Goal: Book appointment/travel/reservation

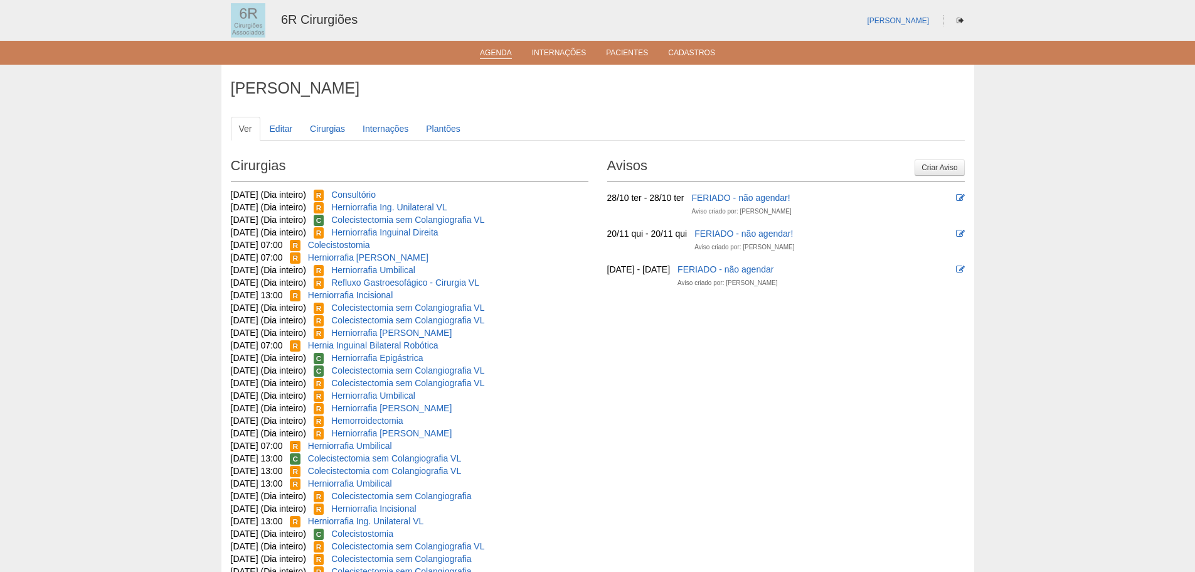
click at [502, 49] on link "Agenda" at bounding box center [496, 53] width 32 height 11
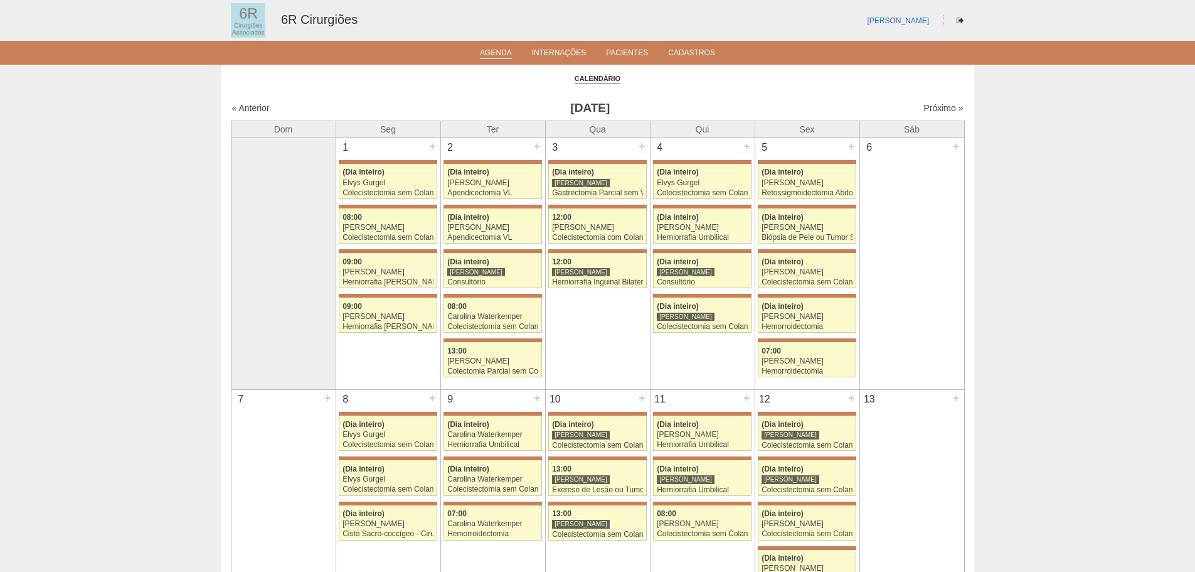
click at [931, 113] on link "Próximo »" at bounding box center [943, 108] width 40 height 10
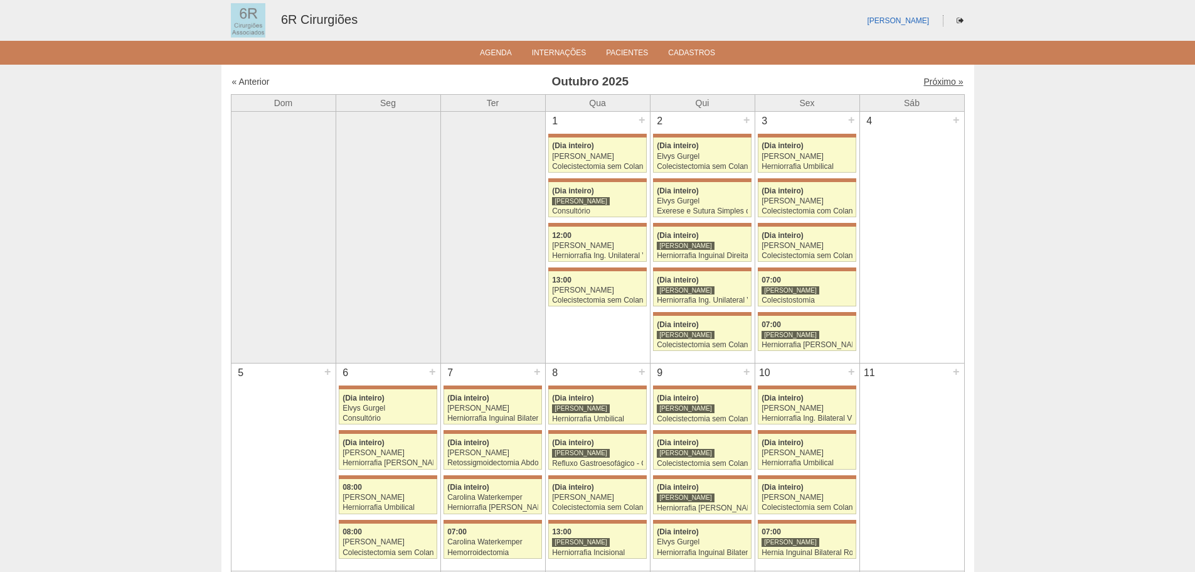
click at [937, 77] on link "Próximo »" at bounding box center [943, 82] width 40 height 10
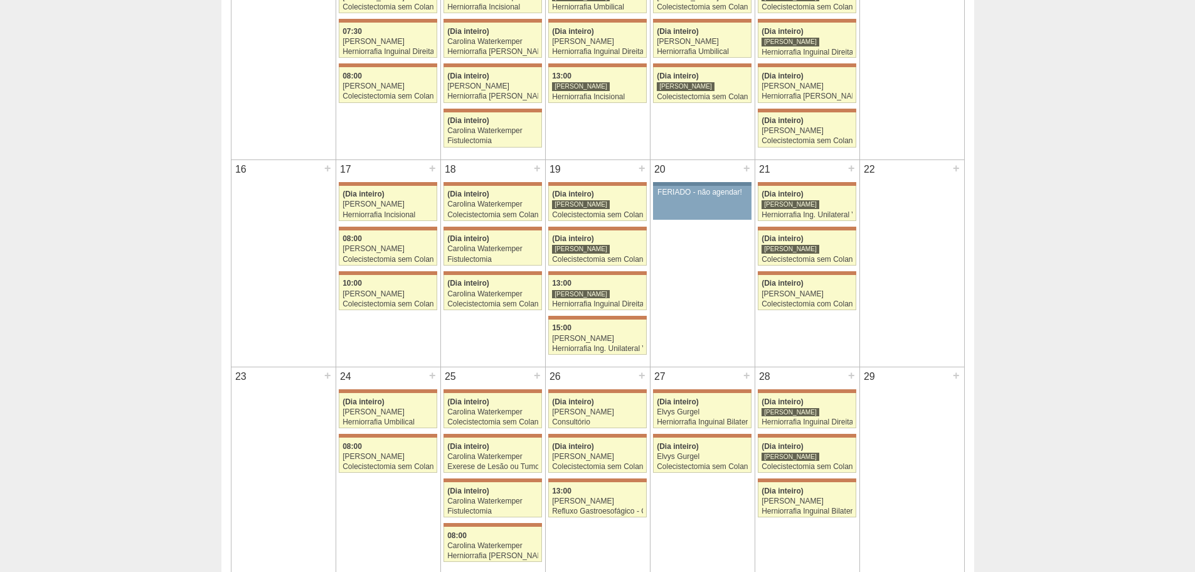
scroll to position [439, 0]
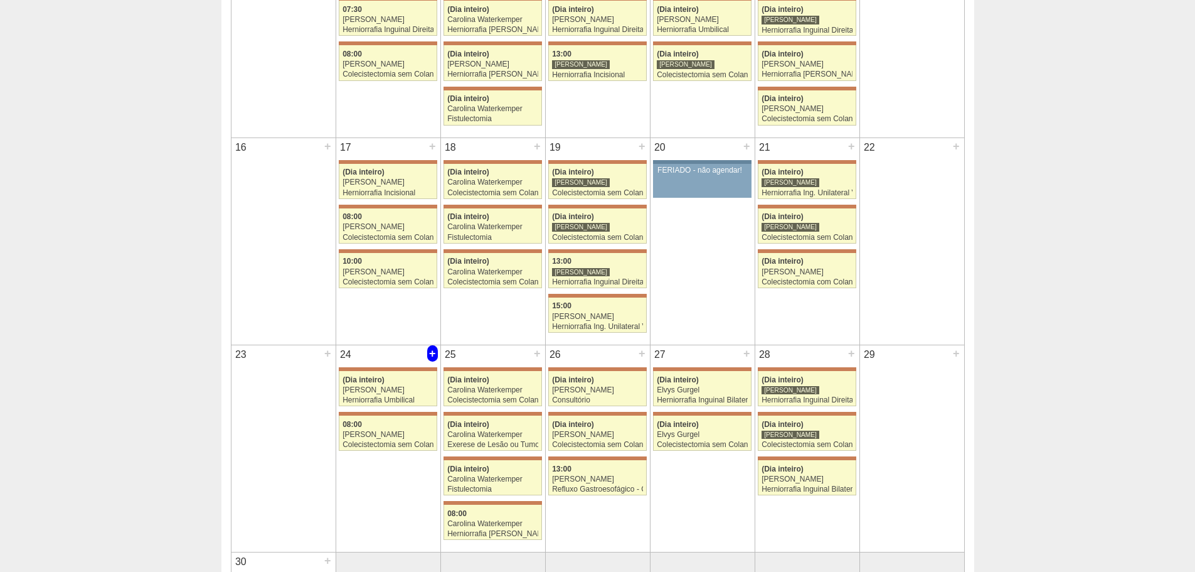
click at [428, 352] on div "+" at bounding box center [432, 353] width 11 height 16
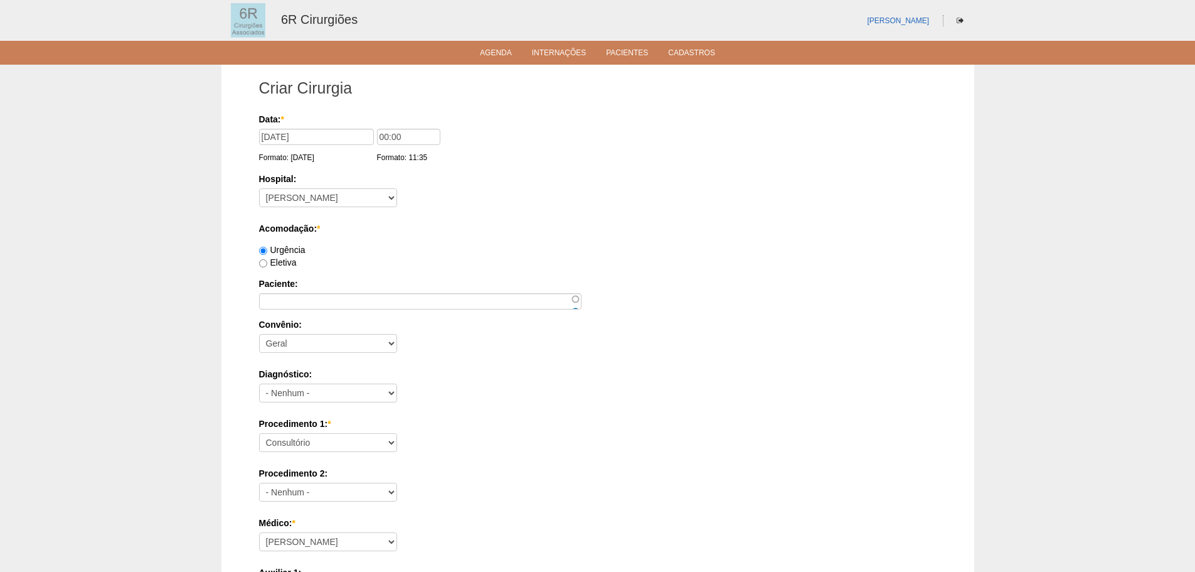
click at [279, 253] on label "Urgência" at bounding box center [282, 250] width 46 height 10
click at [267, 253] on input "Urgência" at bounding box center [263, 251] width 8 height 8
click at [284, 260] on label "Eletiva" at bounding box center [278, 262] width 38 height 10
click at [267, 260] on input "Eletiva" at bounding box center [263, 263] width 8 height 8
radio input "true"
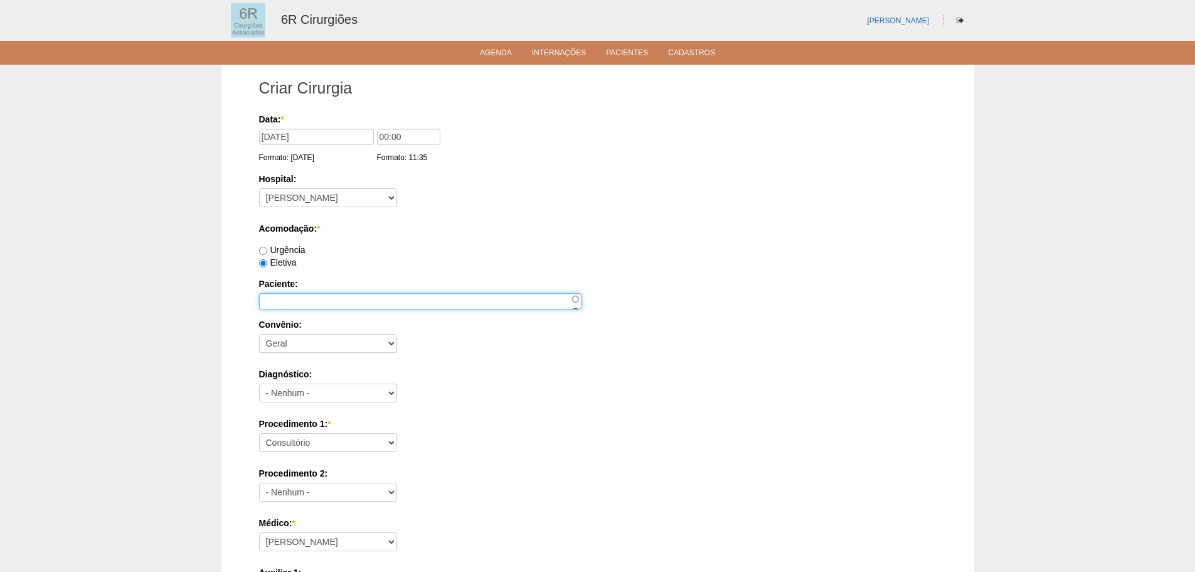
click at [302, 294] on input "Paciente:" at bounding box center [420, 301] width 322 height 16
drag, startPoint x: 367, startPoint y: 290, endPoint x: 367, endPoint y: 298, distance: 7.5
click at [367, 291] on div "Paciente:" at bounding box center [598, 293] width 678 height 32
click at [368, 300] on input "Paciente:" at bounding box center [420, 301] width 322 height 16
paste input "DOUGLAS OTELAC"
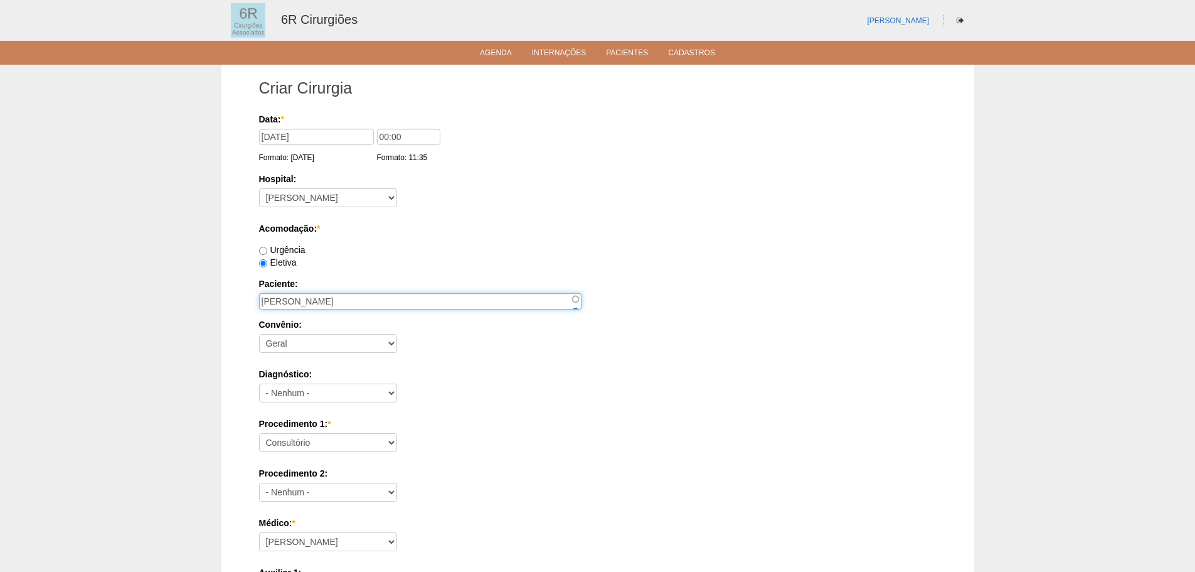
type input "DOUGLAS OTELAC"
click at [326, 449] on select "Consultório Abscesso Hepático - Drenagem Abscesso perianal Amputação Abdômino P…" at bounding box center [328, 442] width 138 height 19
select select "66551"
click at [259, 433] on select "Consultório Abscesso Hepático - Drenagem Abscesso perianal Amputação Abdômino P…" at bounding box center [328, 442] width 138 height 19
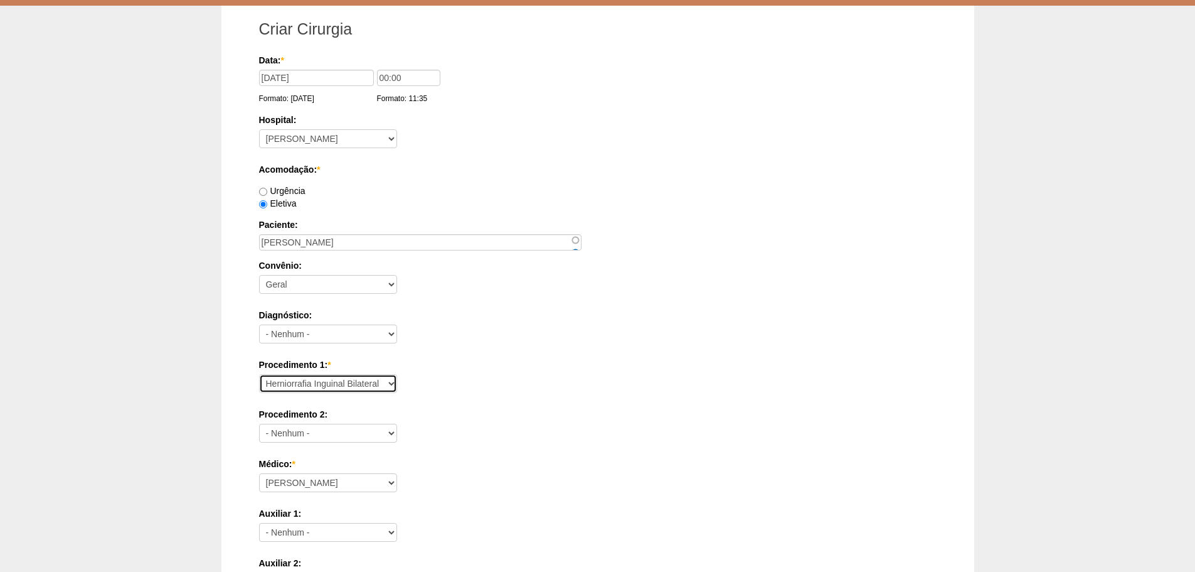
scroll to position [251, 0]
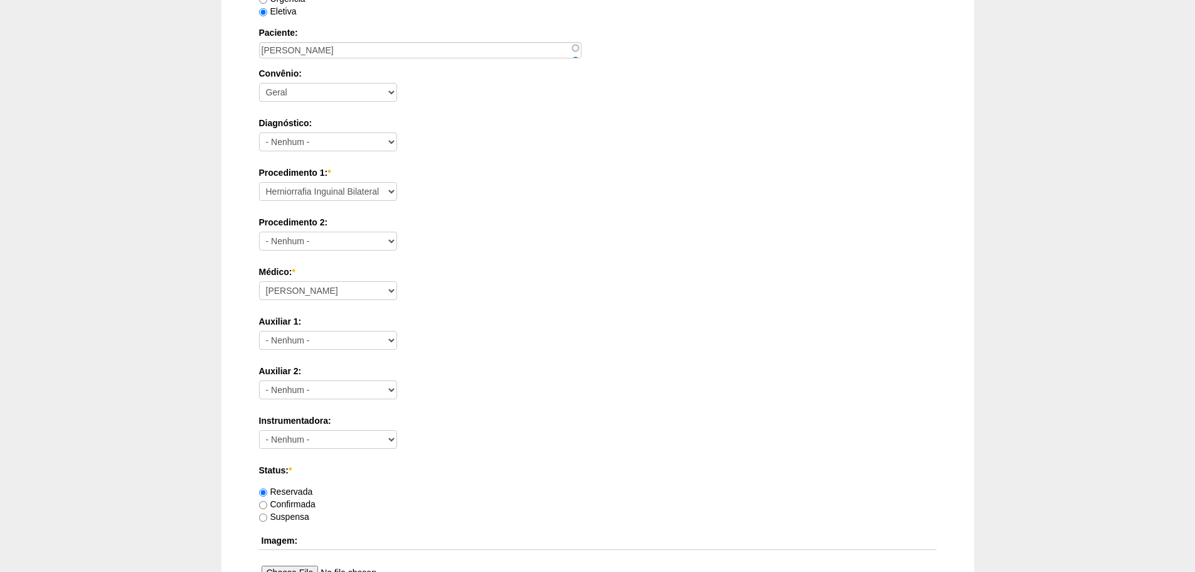
click at [348, 301] on div "Médico: * Aline Zanon Bariatricas Bruno Bulisani Bruno Oliveira Carolina Waterk…" at bounding box center [598, 285] width 678 height 41
click at [351, 295] on select "Aline Zanon Bariatricas Bruno Bulisani Bruno Oliveira Carolina Waterkemper Elvy…" at bounding box center [328, 290] width 138 height 19
select select "72"
click at [259, 281] on select "Aline Zanon Bariatricas Bruno Bulisani Bruno Oliveira Carolina Waterkemper Elvy…" at bounding box center [328, 290] width 138 height 19
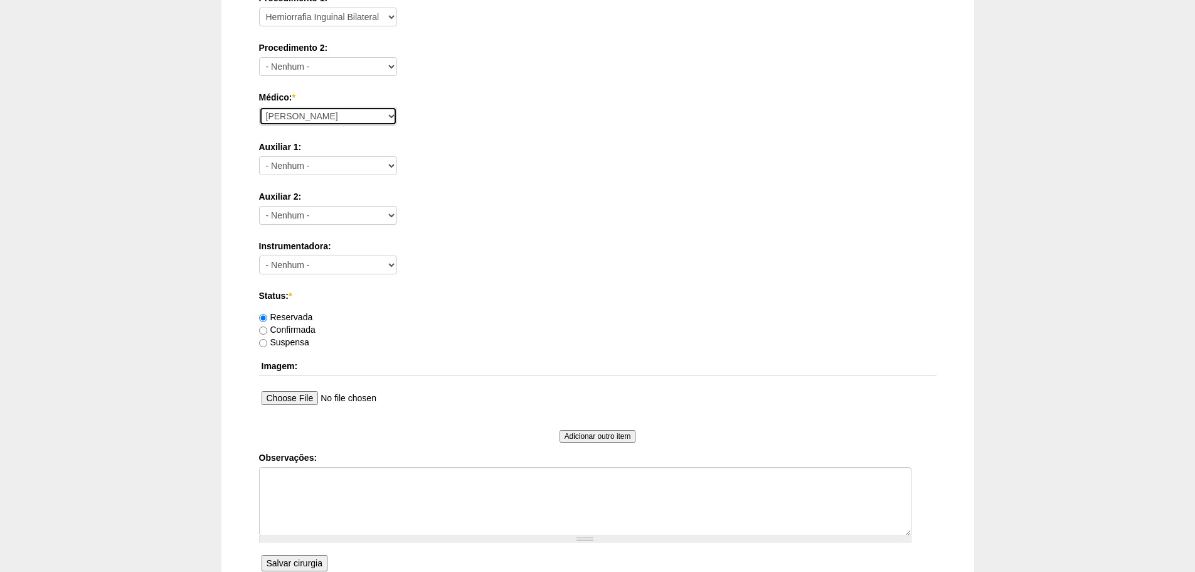
scroll to position [439, 0]
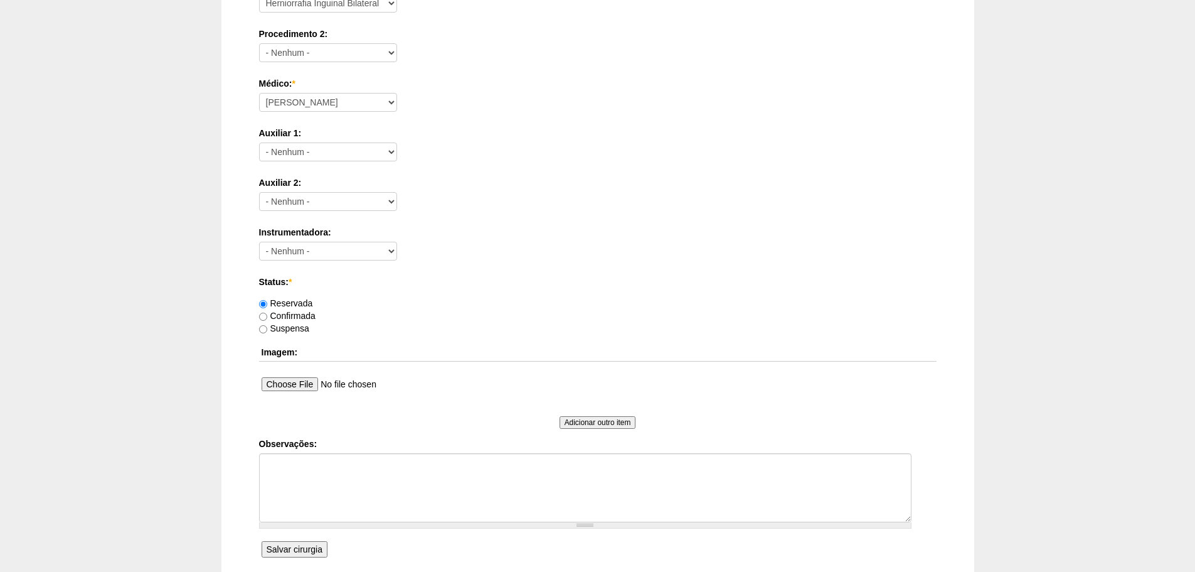
click at [279, 322] on div "Suspensa" at bounding box center [598, 328] width 678 height 13
click at [284, 319] on label "Confirmada" at bounding box center [287, 316] width 56 height 10
click at [267, 319] on input "Confirmada" at bounding box center [263, 316] width 8 height 8
radio input "true"
click at [411, 477] on textarea "Observações:" at bounding box center [585, 487] width 652 height 69
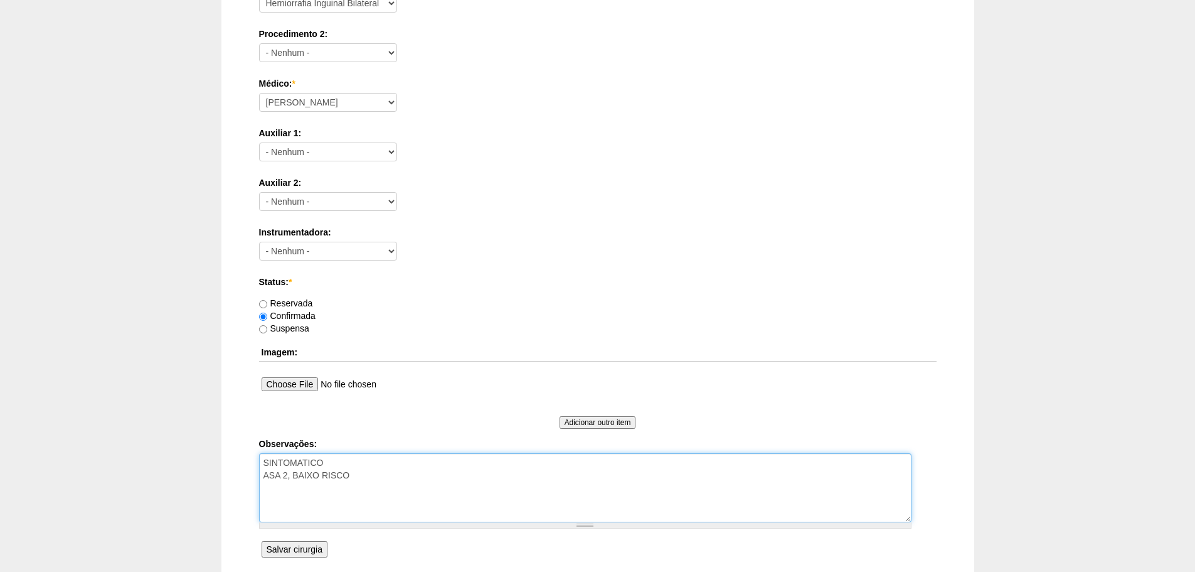
scroll to position [548, 0]
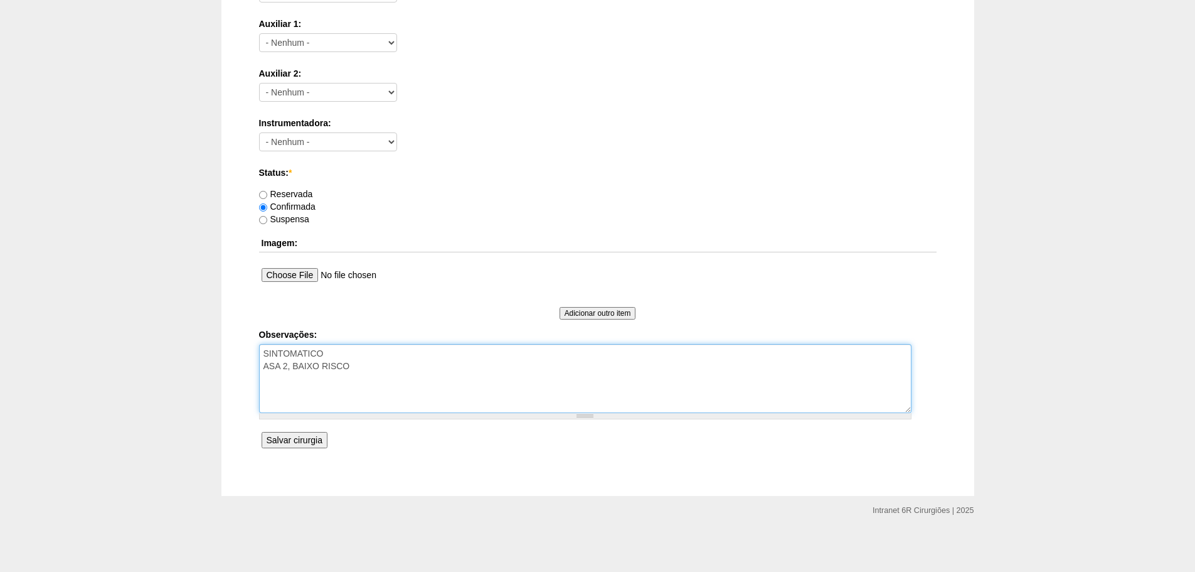
type textarea "SINTOMATICO ASA 2, BAIXO RISCO"
click at [289, 449] on div "Data: * 24/11/2025 Formato: 29/09/2025 00:00 Formato: 11:35 Hospital: - Nenhum …" at bounding box center [598, 8] width 678 height 887
click at [295, 442] on input "Salvar cirurgia" at bounding box center [295, 440] width 66 height 16
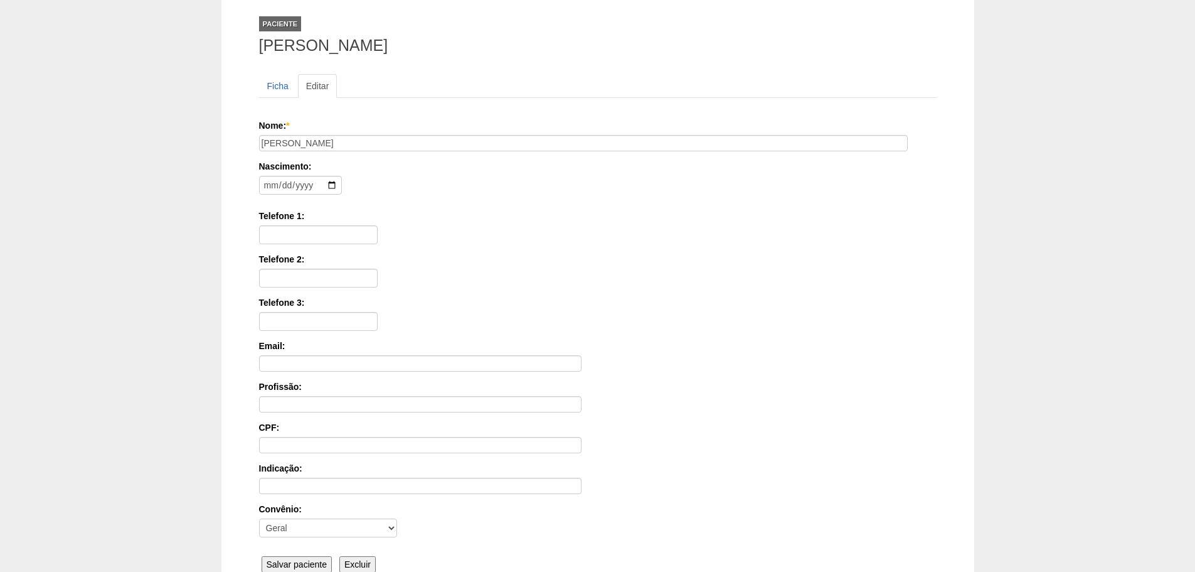
scroll to position [194, 0]
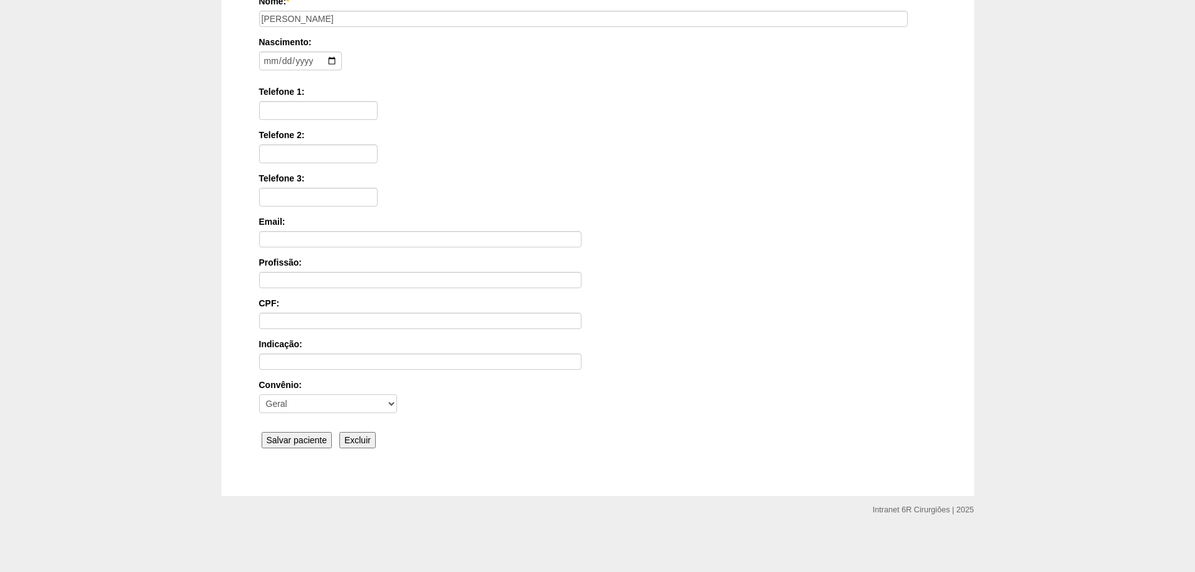
click at [308, 425] on div "Nome: * [PERSON_NAME] Nascimento: Formato: [DATE] Telefone 1: Telefone 2: Telef…" at bounding box center [598, 223] width 678 height 457
click at [311, 444] on input "Salvar paciente" at bounding box center [297, 440] width 71 height 16
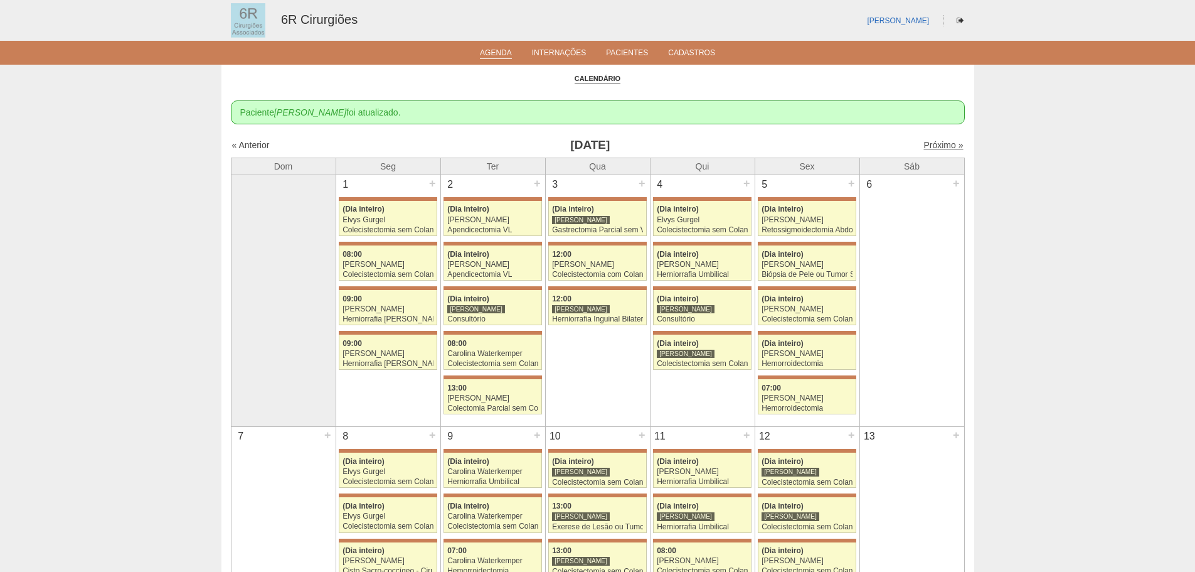
click at [934, 140] on link "Próximo »" at bounding box center [943, 145] width 40 height 10
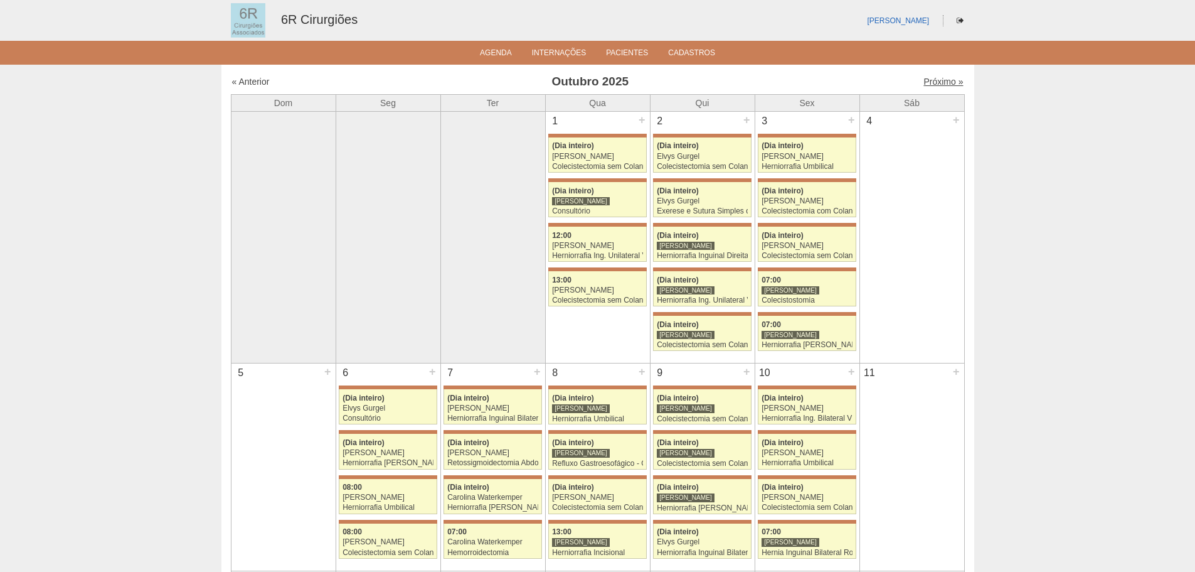
click at [942, 79] on link "Próximo »" at bounding box center [943, 82] width 40 height 10
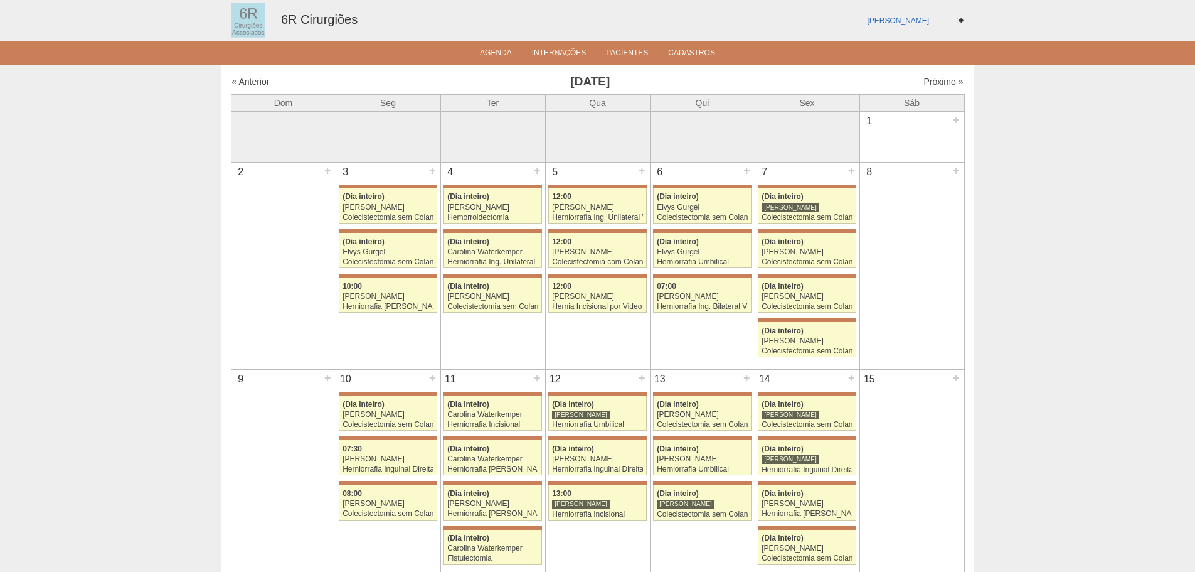
click at [936, 75] on div "« Anterior [DATE] Próximo »" at bounding box center [598, 84] width 734 height 20
click at [932, 82] on link "Próximo »" at bounding box center [943, 82] width 40 height 10
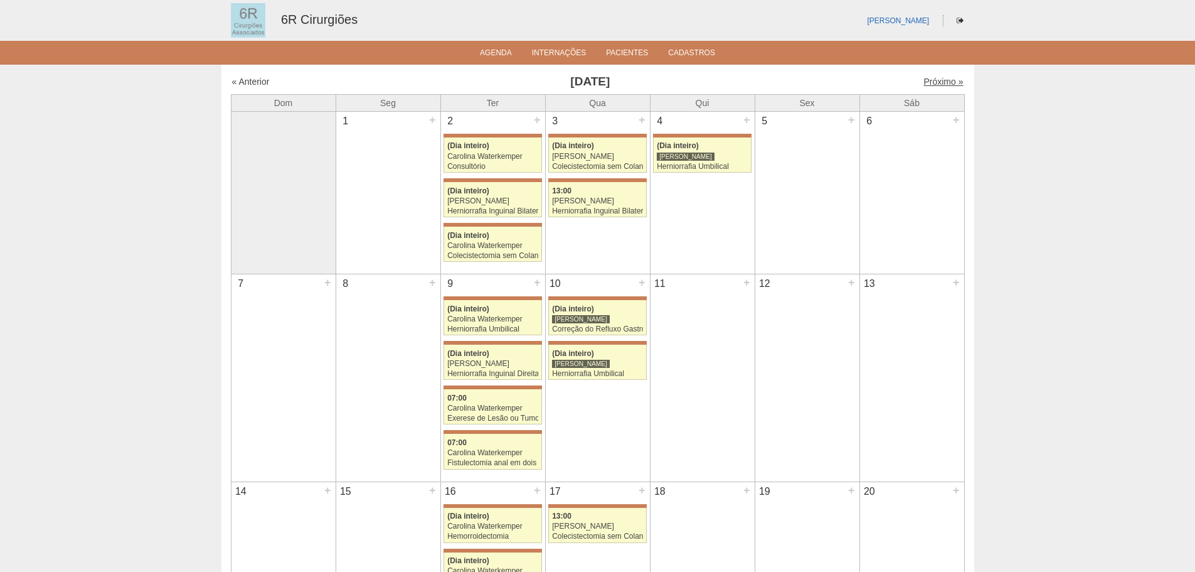
click at [932, 78] on link "Próximo »" at bounding box center [943, 82] width 40 height 10
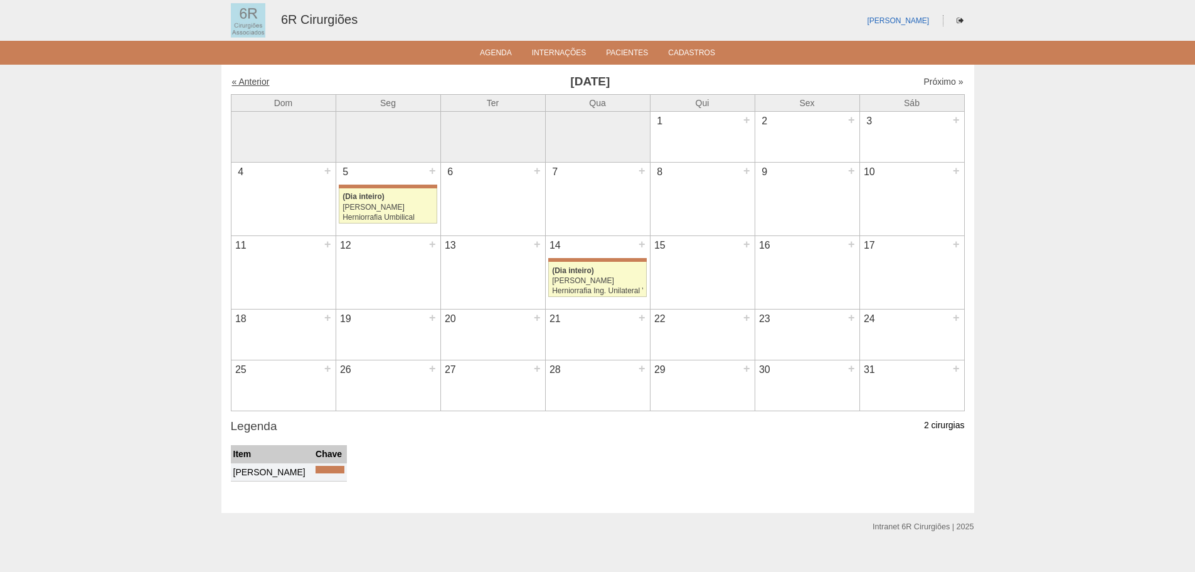
click at [265, 79] on link "« Anterior" at bounding box center [251, 82] width 38 height 10
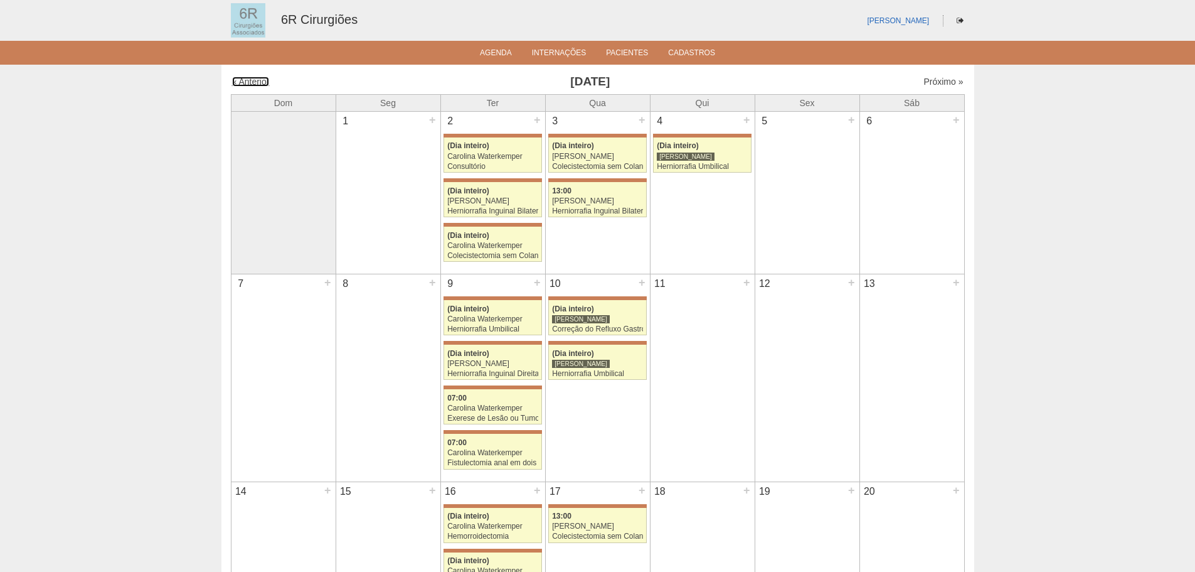
click at [265, 79] on link "« Anterior" at bounding box center [251, 82] width 38 height 10
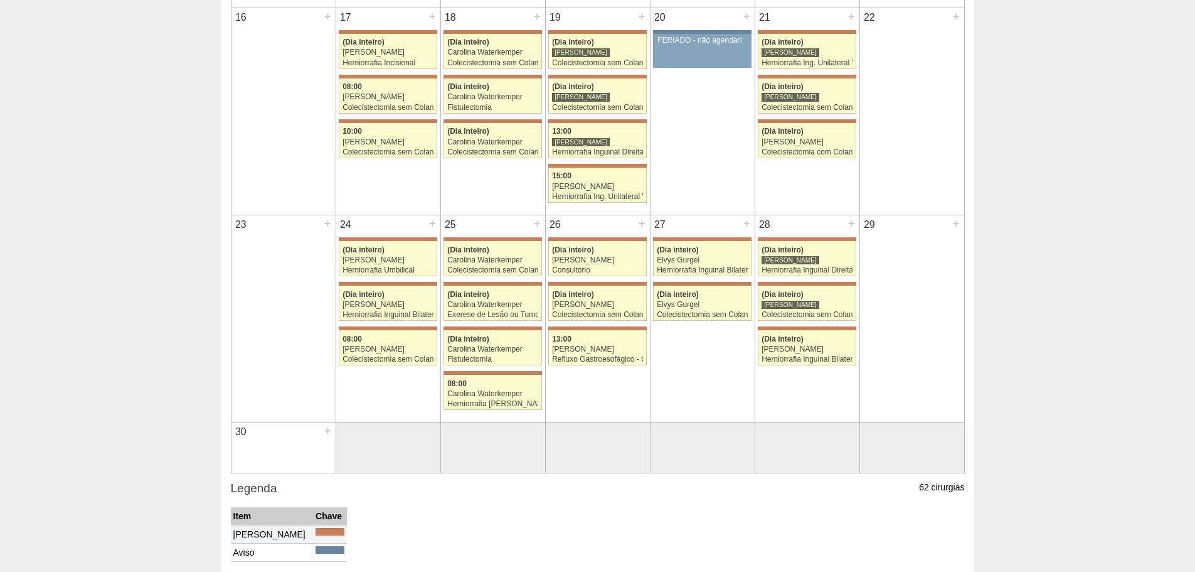
scroll to position [627, 0]
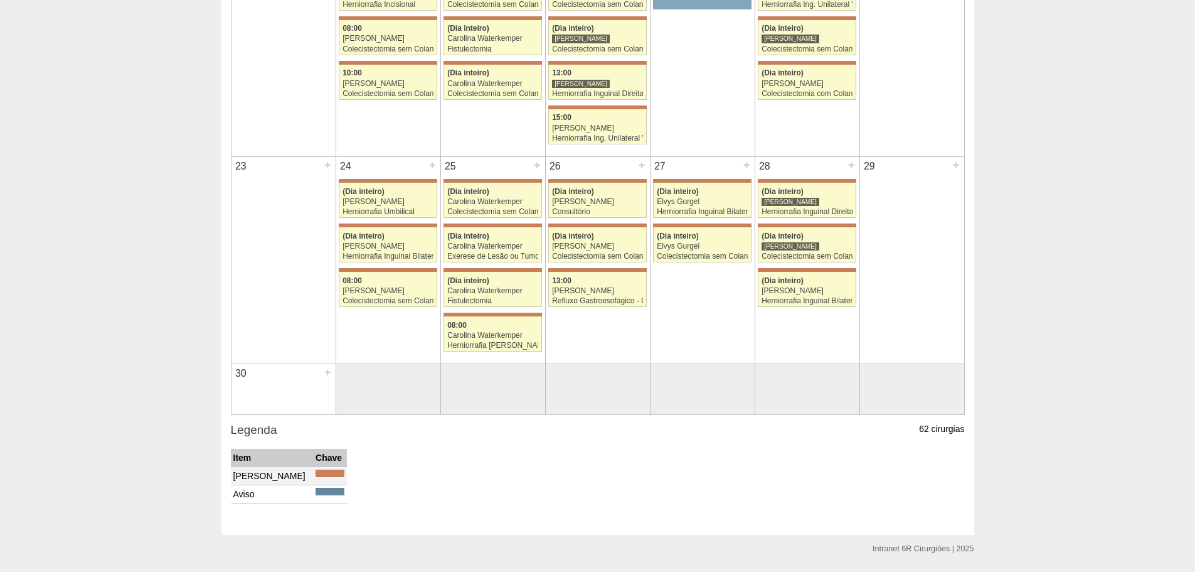
click at [405, 265] on div "24 + 71799 [PERSON_NAME] (Dia inteiro) [PERSON_NAME] Herniorrafia Umbilical [GE…" at bounding box center [388, 232] width 104 height 150
click at [405, 260] on div "Herniorrafia Inguinal Bilateral" at bounding box center [388, 256] width 91 height 8
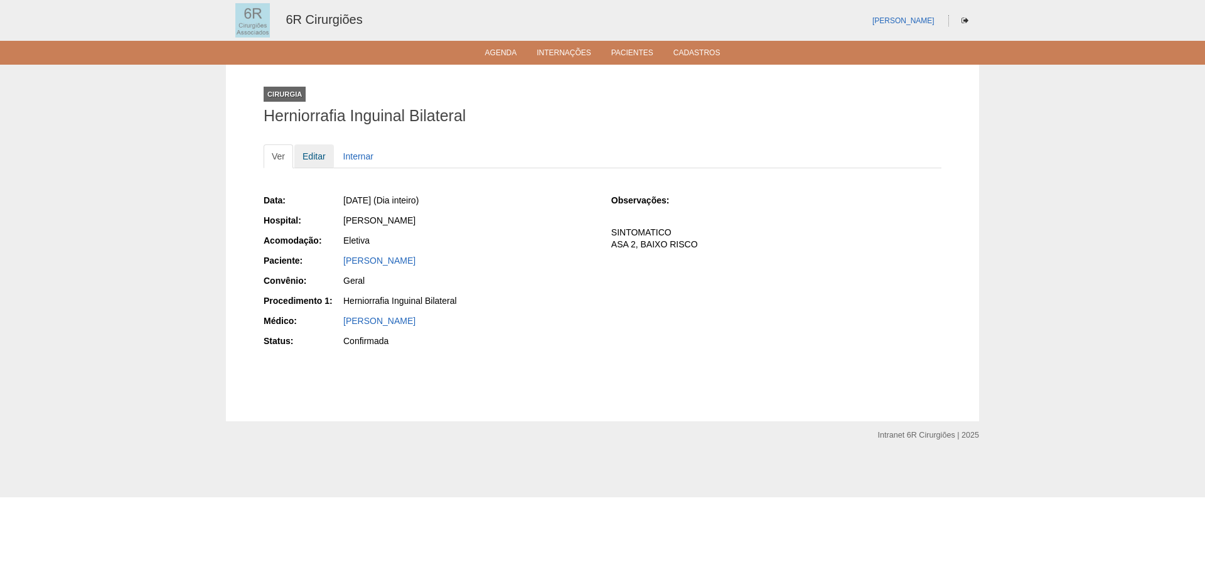
click at [313, 156] on link "Editar" at bounding box center [314, 156] width 40 height 24
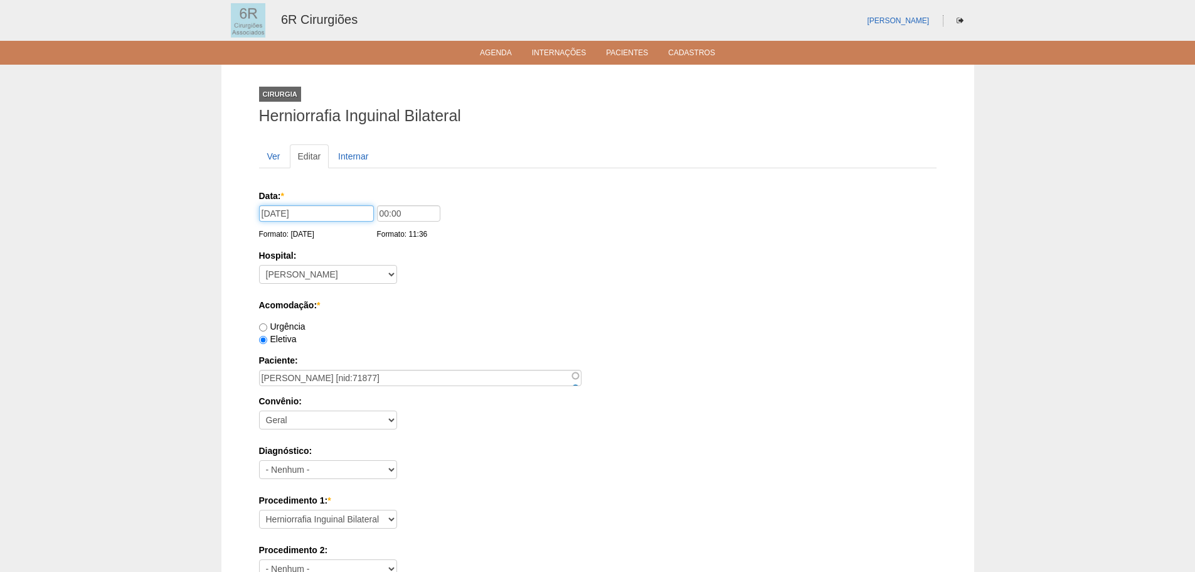
click at [356, 220] on input "[DATE]" at bounding box center [316, 213] width 115 height 16
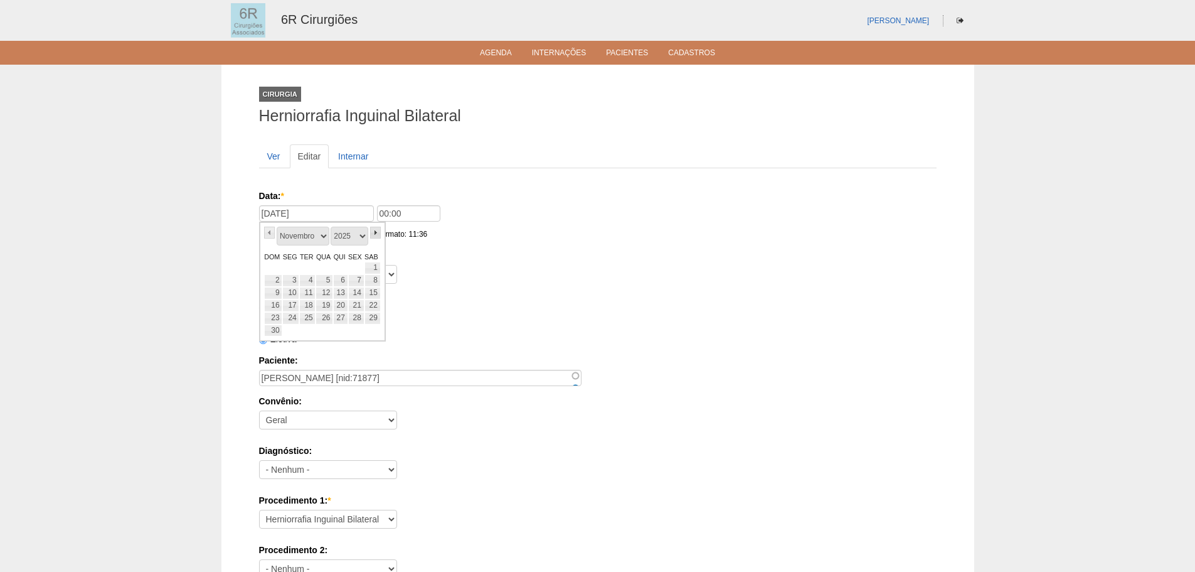
click at [371, 228] on link "»" at bounding box center [375, 232] width 11 height 12
click at [290, 294] on link "12" at bounding box center [290, 293] width 17 height 13
type input "[DATE]"
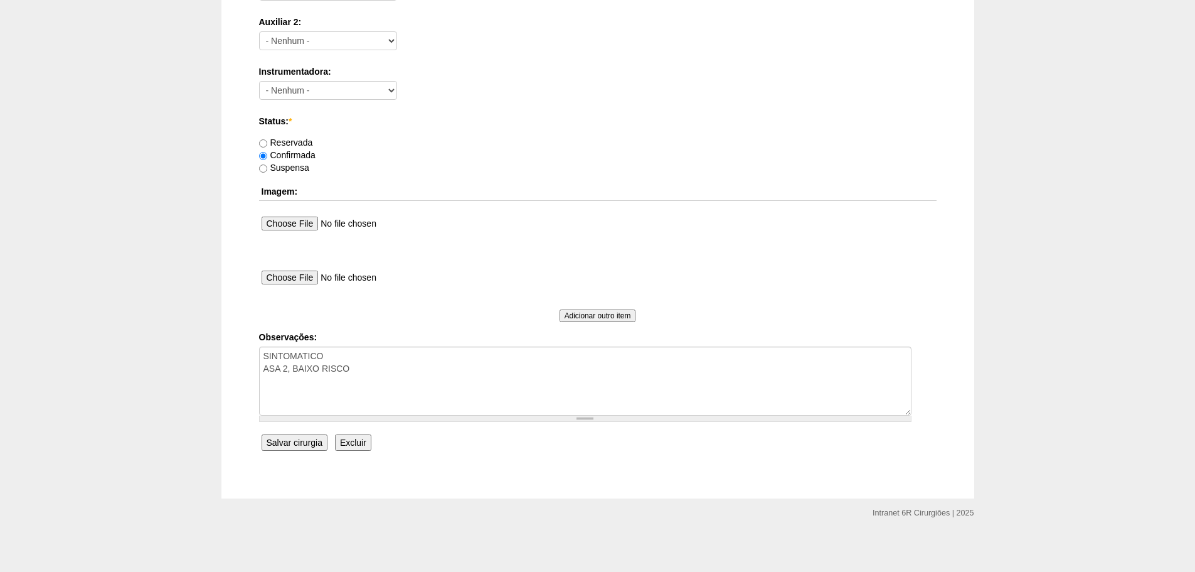
scroll to position [679, 0]
click at [294, 439] on input "Salvar cirurgia" at bounding box center [295, 440] width 66 height 16
